Goal: Task Accomplishment & Management: Manage account settings

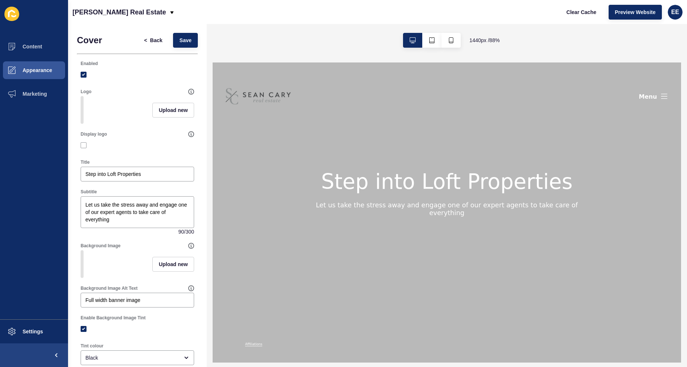
scroll to position [37, 0]
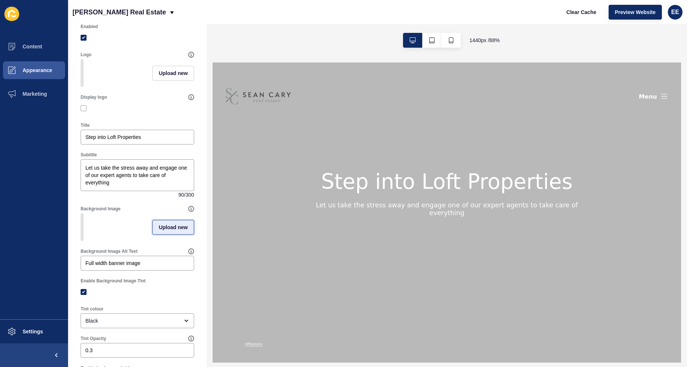
click at [172, 231] on span "Upload new" at bounding box center [173, 227] width 29 height 7
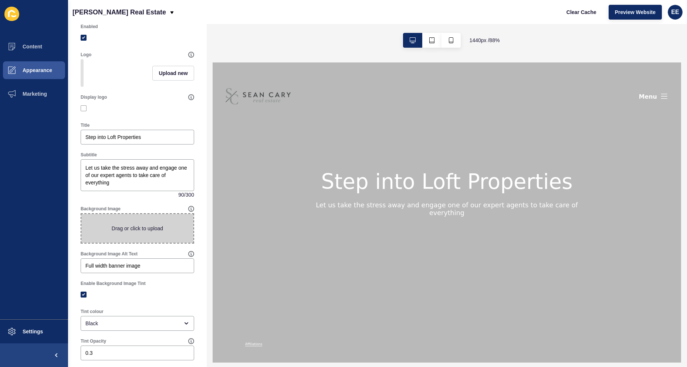
click at [135, 231] on span at bounding box center [137, 228] width 112 height 29
click at [81, 214] on input "Drag or click to upload" at bounding box center [81, 214] width 0 height 0
type input "C:\fakepath\kitchenimage.jpg"
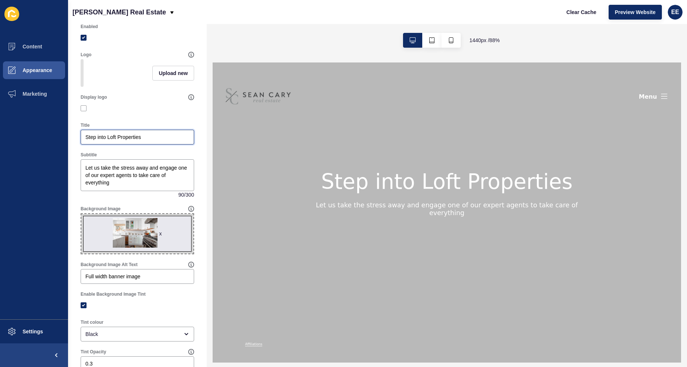
click at [159, 139] on input "Step into Loft Properties" at bounding box center [137, 136] width 104 height 7
drag, startPoint x: 164, startPoint y: 141, endPoint x: 33, endPoint y: 135, distance: 131.7
click at [3, 133] on div "Content Appearance Marketing Settings [PERSON_NAME] Real Estate Clear Cache Pre…" at bounding box center [343, 183] width 687 height 367
paste input "Connecting People with Property [PERSON_NAME] Real Estate Noosa was established…"
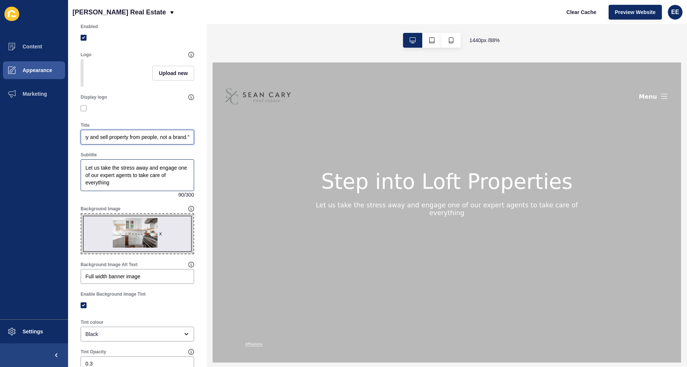
type input "Connecting People with Property [PERSON_NAME] Real Estate Noosa was established…"
click at [135, 175] on textarea "Let us take the stress away and engage one of our expert agents to take care of…" at bounding box center [137, 175] width 111 height 30
click at [118, 190] on textarea "Let us take the stress away and engage one of our expert agents to take care of…" at bounding box center [137, 175] width 111 height 30
drag, startPoint x: 127, startPoint y: 188, endPoint x: 38, endPoint y: 136, distance: 103.2
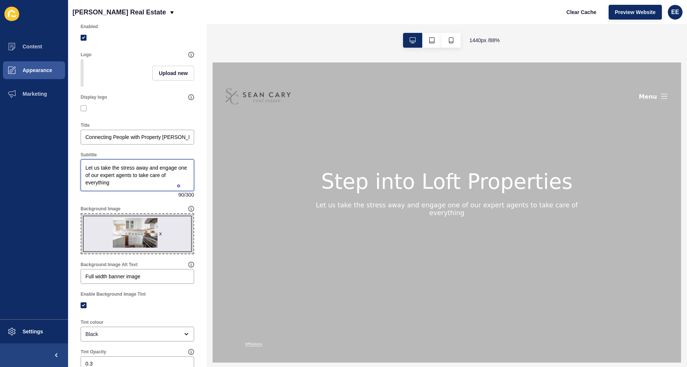
click at [38, 136] on div "Content Appearance Marketing Settings [PERSON_NAME] Real Estate Clear Cache Pre…" at bounding box center [343, 183] width 687 height 367
paste textarea "Applying our expertise in the Noosa real estate market, we aim to not only meet…"
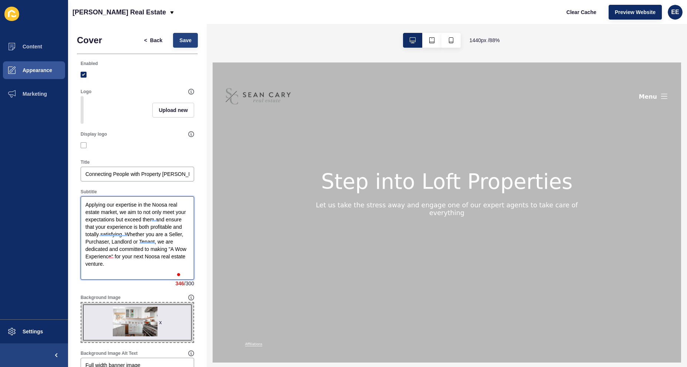
type textarea "Applying our expertise in the Noosa real estate market, we aim to not only meet…"
click at [179, 41] on span "Save" at bounding box center [185, 40] width 12 height 7
click at [126, 175] on div "Connecting People with Property [PERSON_NAME] Real Estate Noosa was established…" at bounding box center [137, 174] width 113 height 15
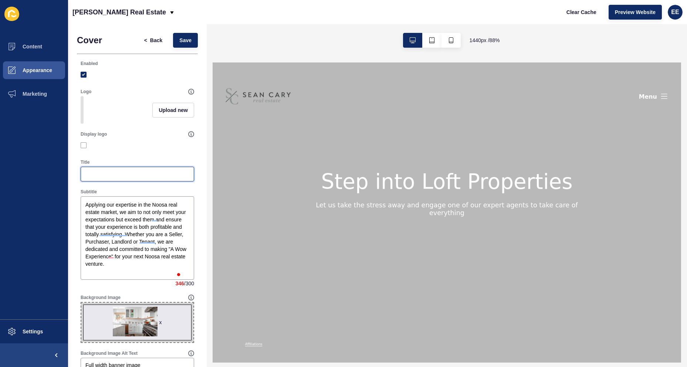
paste input "[PERSON_NAME] Real Estate Noosa"
type input "[PERSON_NAME] Real Estate Noosa"
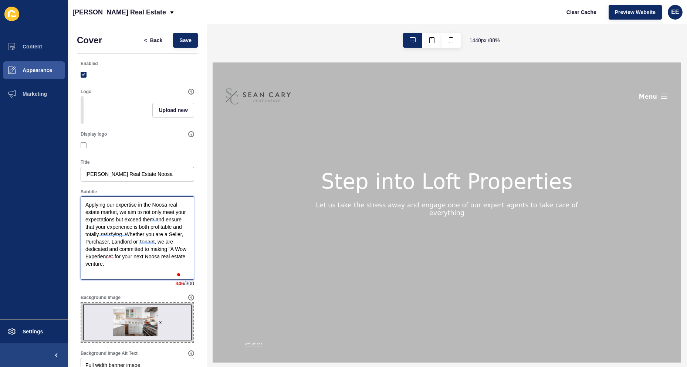
click at [118, 227] on textarea "Applying our expertise in the Noosa real estate market, we aim to not only meet…" at bounding box center [137, 237] width 111 height 81
drag, startPoint x: 132, startPoint y: 275, endPoint x: 59, endPoint y: 186, distance: 115.1
click at [59, 186] on div "Content Appearance Marketing Settings [PERSON_NAME] Real Estate Clear Cache Pre…" at bounding box center [343, 183] width 687 height 367
paste textarea "Connecting People with Property [PERSON_NAME] Real Estate Noosa was established…"
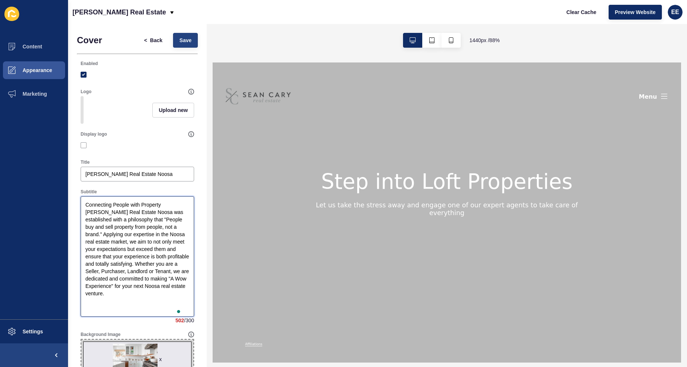
type textarea "Connecting People with Property [PERSON_NAME] Real Estate Noosa was established…"
click at [184, 37] on span "Save" at bounding box center [185, 40] width 12 height 7
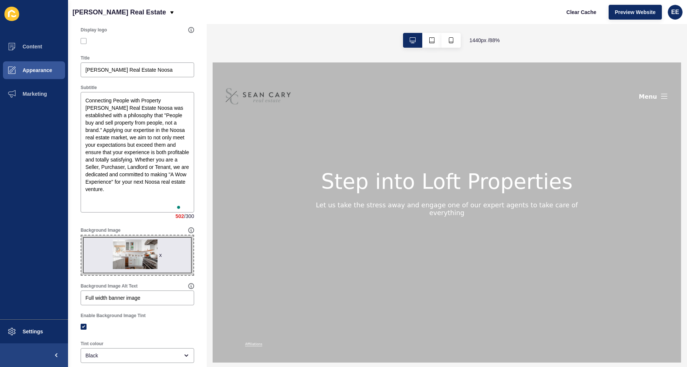
scroll to position [111, 0]
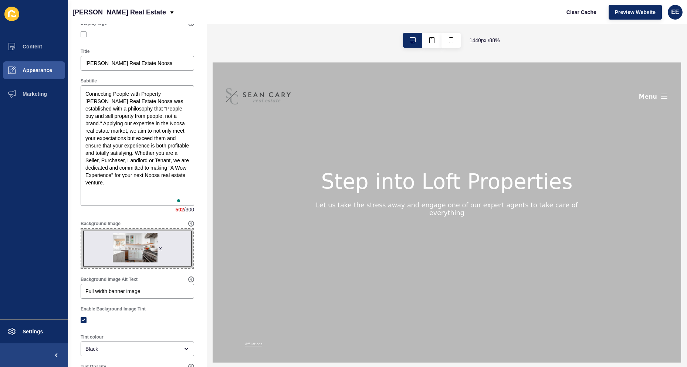
click at [153, 255] on span "x" at bounding box center [137, 249] width 112 height 40
click at [81, 229] on input "x Drag or click to upload" at bounding box center [81, 229] width 0 height 0
type input "C:\fakepath\aerial.jpg"
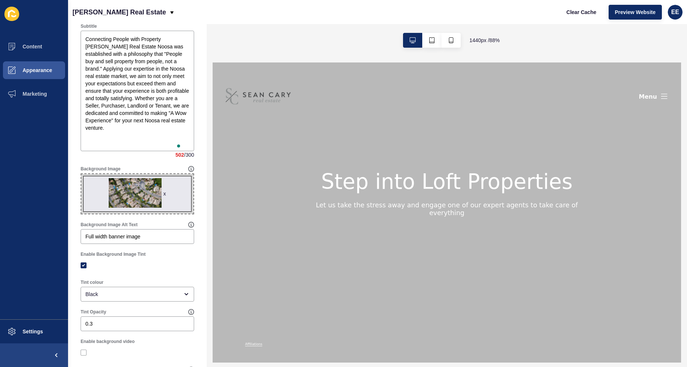
scroll to position [222, 0]
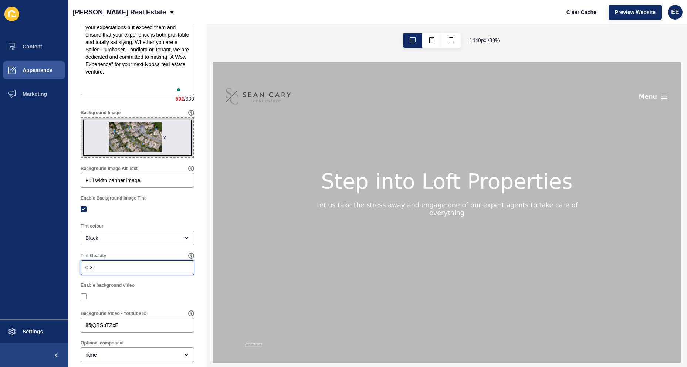
drag, startPoint x: 99, startPoint y: 272, endPoint x: 95, endPoint y: 273, distance: 4.0
click at [96, 271] on input "0.3" at bounding box center [137, 267] width 104 height 7
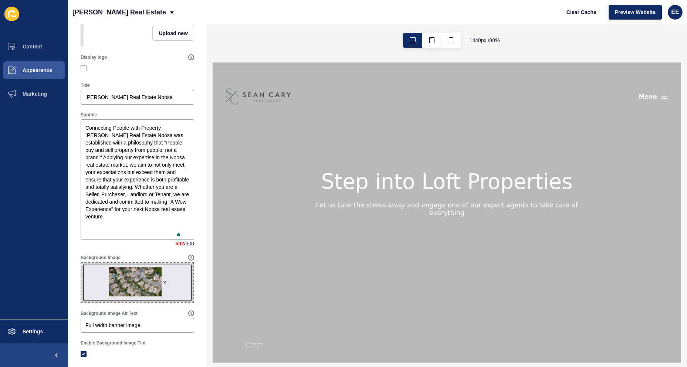
scroll to position [0, 0]
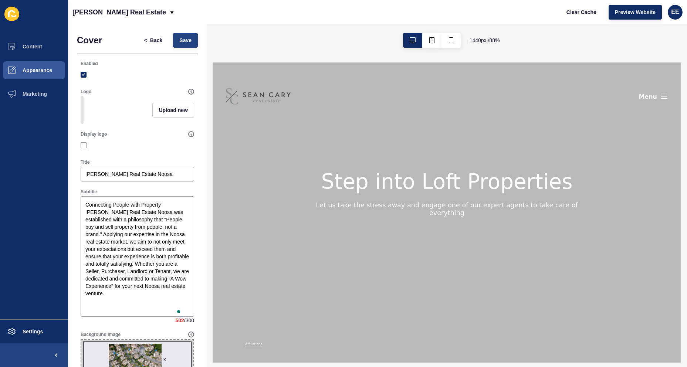
type input "0.4"
click at [183, 41] on span "Save" at bounding box center [185, 40] width 12 height 7
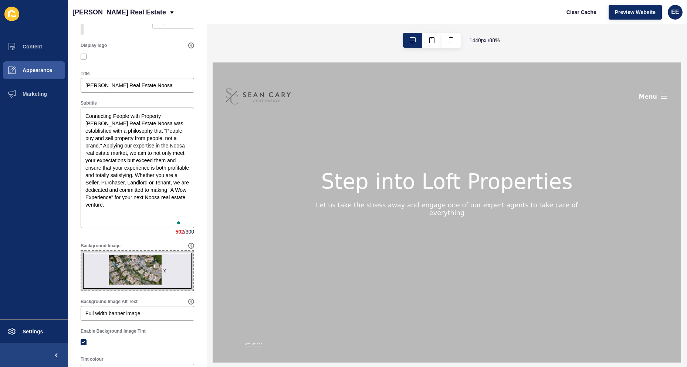
scroll to position [111, 0]
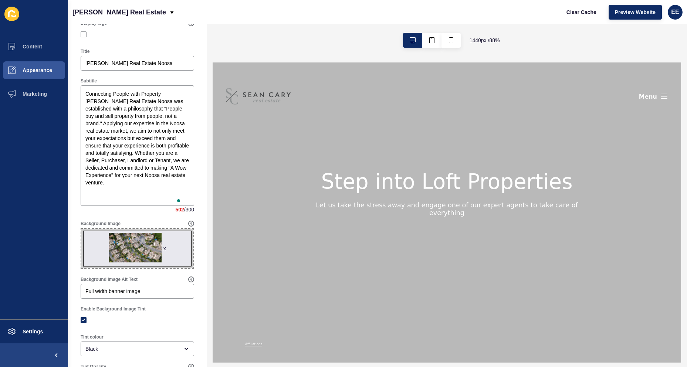
click at [132, 258] on span "x" at bounding box center [137, 249] width 112 height 40
click at [81, 229] on input "x Drag or click to upload" at bounding box center [81, 229] width 0 height 0
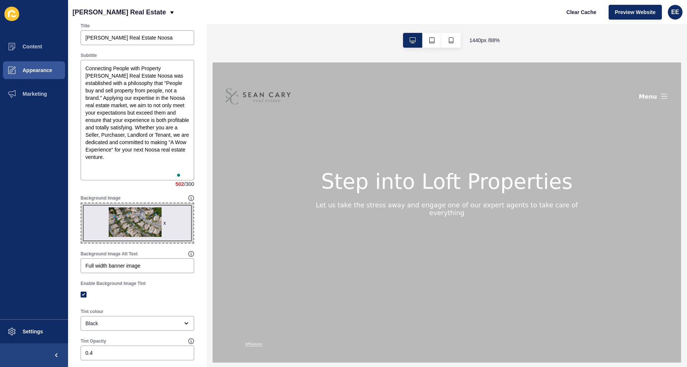
scroll to position [148, 0]
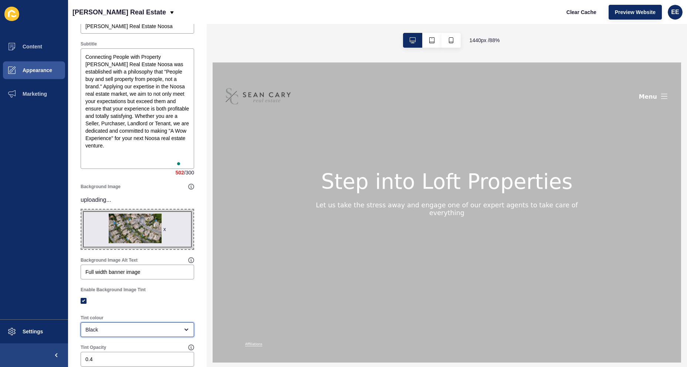
click at [110, 333] on div "Black" at bounding box center [132, 329] width 94 height 7
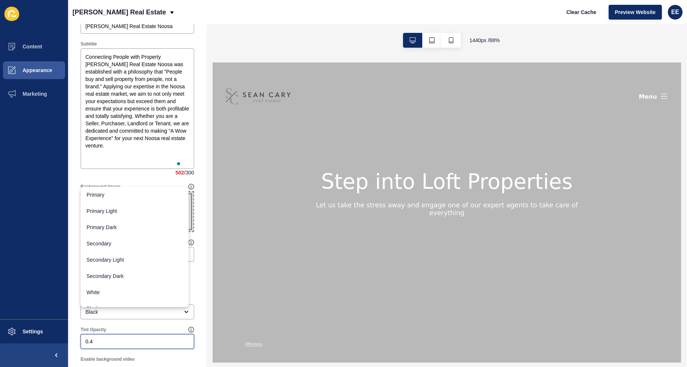
click at [147, 345] on input "0.4" at bounding box center [137, 341] width 104 height 7
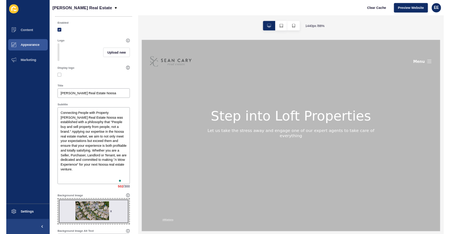
scroll to position [0, 0]
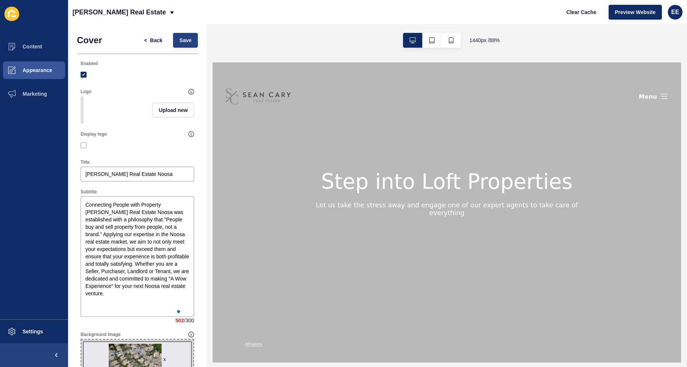
type input "0.2"
drag, startPoint x: 183, startPoint y: 38, endPoint x: 242, endPoint y: 60, distance: 62.7
click at [183, 38] on span "Save" at bounding box center [185, 40] width 12 height 7
click at [144, 39] on span "<" at bounding box center [147, 40] width 6 height 7
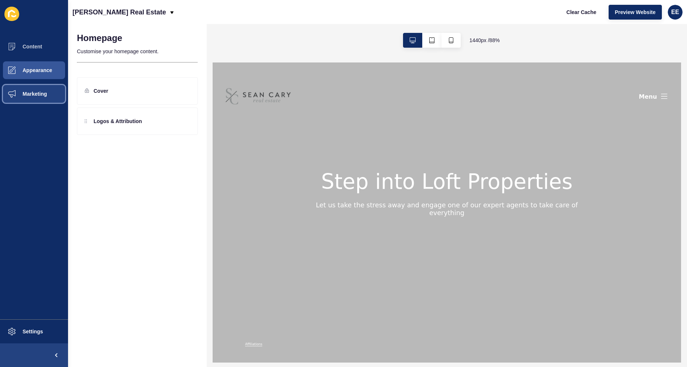
click at [32, 95] on span "Marketing" at bounding box center [23, 94] width 48 height 6
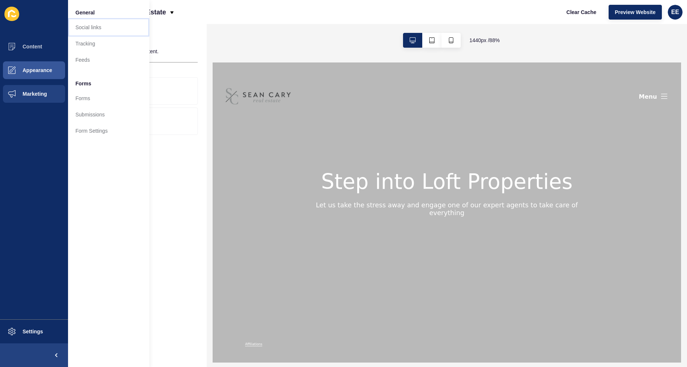
click at [95, 26] on link "Social links" at bounding box center [108, 27] width 81 height 16
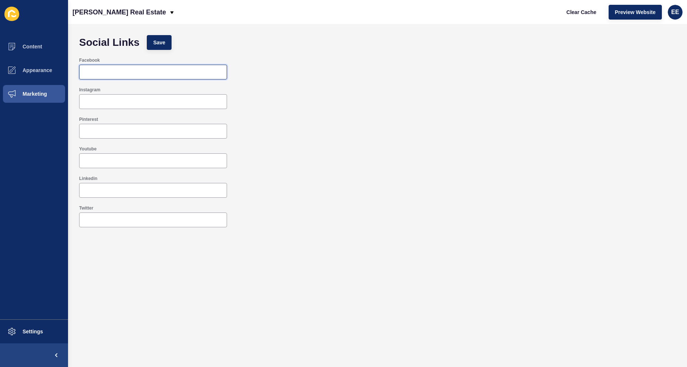
click at [139, 70] on input "Facebook" at bounding box center [153, 71] width 138 height 7
click at [123, 99] on input "Instagram" at bounding box center [153, 101] width 138 height 7
paste input "[URL][DOMAIN_NAME]"
type input "[URL][DOMAIN_NAME]"
click at [202, 72] on input "Facebook" at bounding box center [153, 71] width 138 height 7
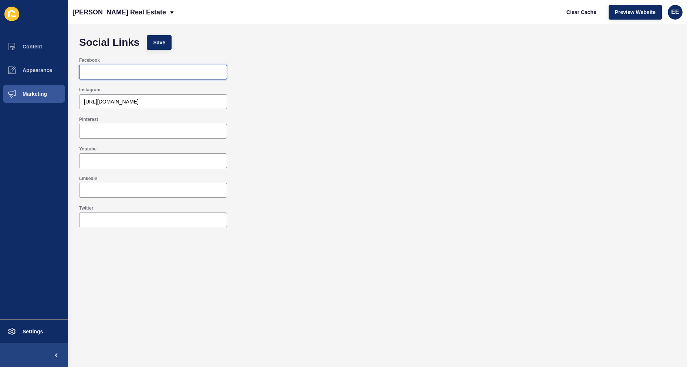
paste input "[URL][DOMAIN_NAME]"
type input "[URL][DOMAIN_NAME]"
click at [160, 41] on span "Save" at bounding box center [159, 42] width 12 height 7
click at [35, 53] on button "Content" at bounding box center [34, 47] width 68 height 24
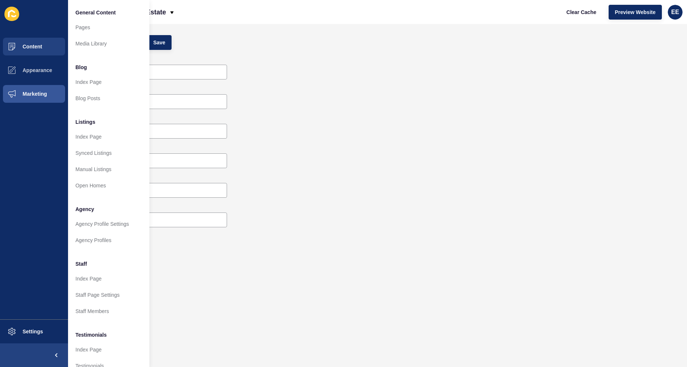
click at [323, 198] on div "Linkedin" at bounding box center [377, 187] width 604 height 30
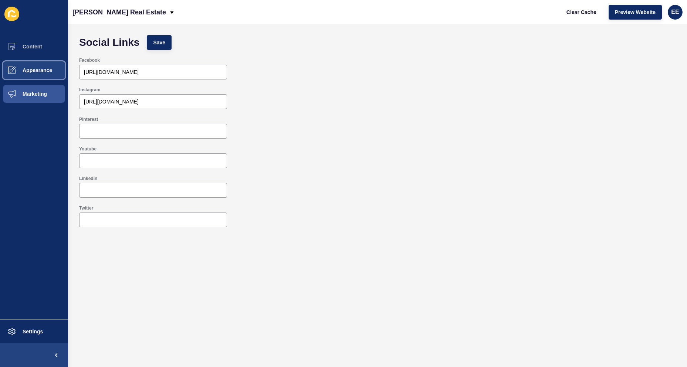
drag, startPoint x: 33, startPoint y: 71, endPoint x: 64, endPoint y: 71, distance: 30.7
click at [33, 71] on span "Appearance" at bounding box center [25, 70] width 53 height 6
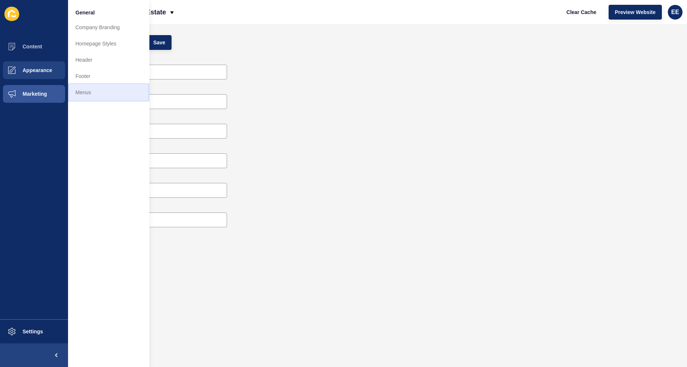
click at [81, 92] on link "Menus" at bounding box center [108, 92] width 81 height 16
